Goal: Book appointment/travel/reservation

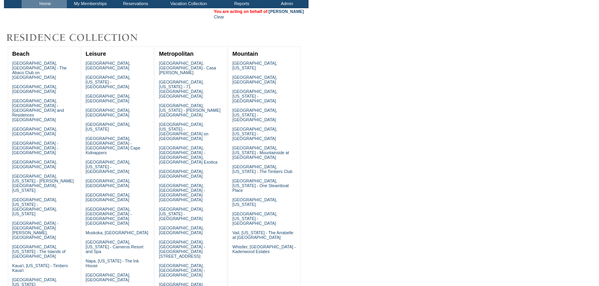
scroll to position [94, 0]
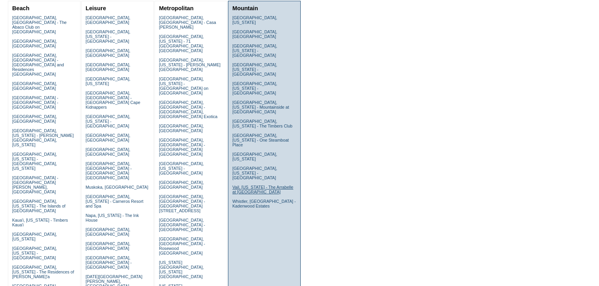
click at [242, 185] on link "Vail, [US_STATE] - The Arrabelle at [GEOGRAPHIC_DATA]" at bounding box center [262, 189] width 61 height 9
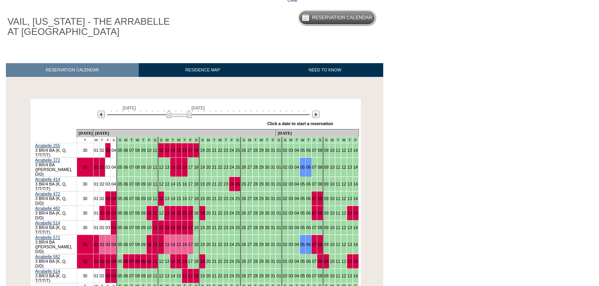
scroll to position [128, 0]
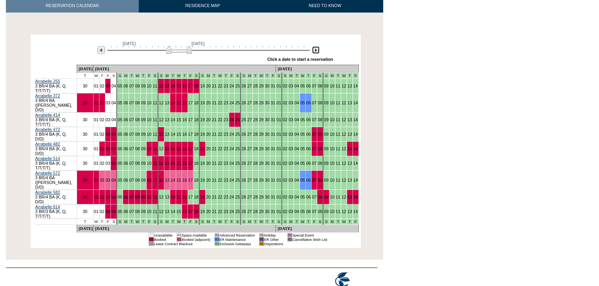
click at [317, 52] on img at bounding box center [315, 49] width 7 height 7
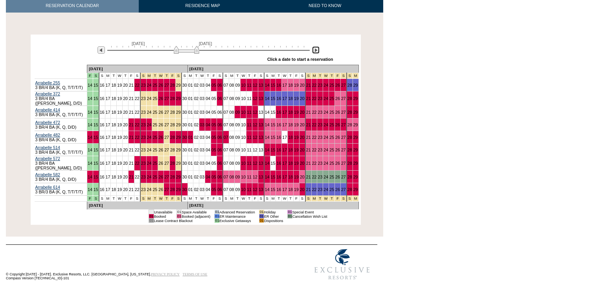
drag, startPoint x: 315, startPoint y: 53, endPoint x: 320, endPoint y: 54, distance: 5.0
click at [315, 52] on img at bounding box center [315, 49] width 7 height 7
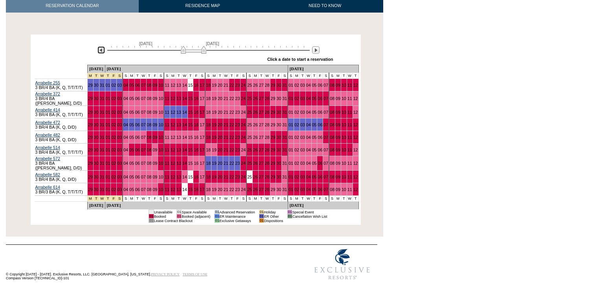
drag, startPoint x: 101, startPoint y: 49, endPoint x: 108, endPoint y: 50, distance: 7.5
click at [101, 50] on img at bounding box center [100, 49] width 7 height 7
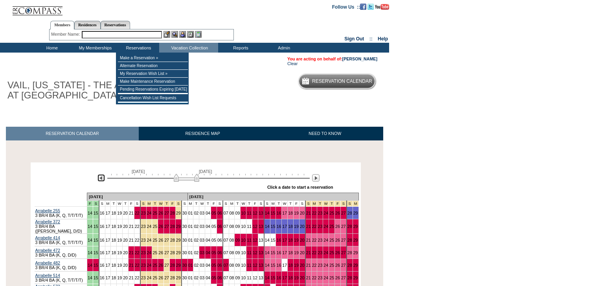
scroll to position [0, 0]
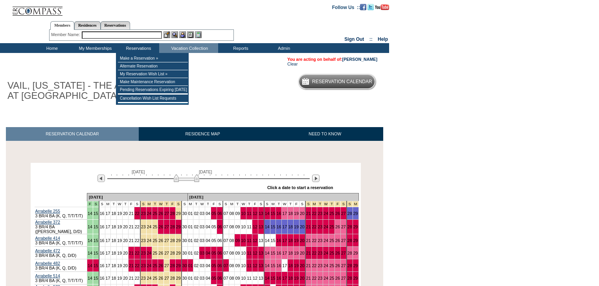
click at [138, 37] on input "text" at bounding box center [122, 34] width 80 height 7
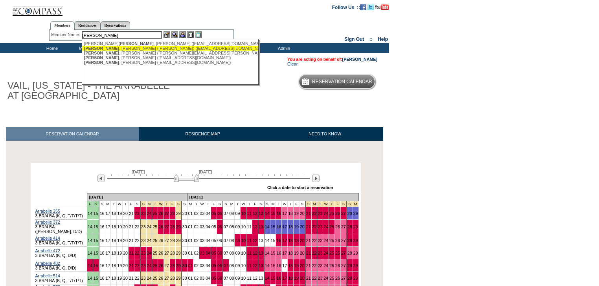
click at [132, 49] on div "[PERSON_NAME] ([PERSON_NAME]) ([EMAIL_ADDRESS][DOMAIN_NAME])" at bounding box center [170, 48] width 173 height 5
type input "[PERSON_NAME] ([PERSON_NAME]) ([EMAIL_ADDRESS][DOMAIN_NAME])"
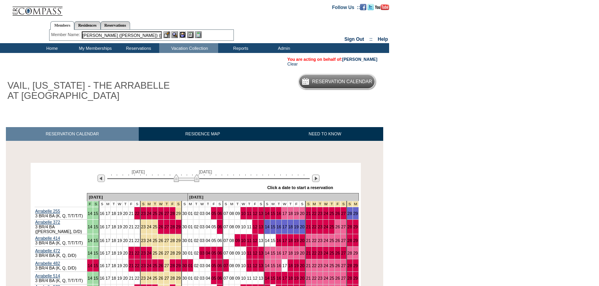
click at [181, 33] on img at bounding box center [182, 34] width 7 height 7
click at [356, 60] on link "[PERSON_NAME] ([PERSON_NAME]) [PERSON_NAME]" at bounding box center [322, 59] width 110 height 5
